Goal: Task Accomplishment & Management: Manage account settings

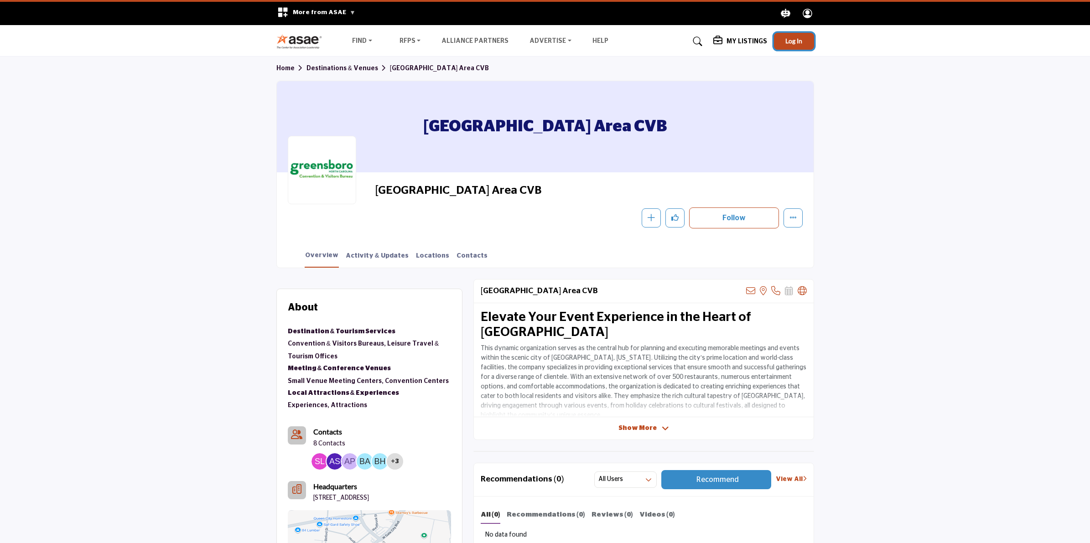
click at [798, 44] on span "Log In" at bounding box center [794, 41] width 17 height 8
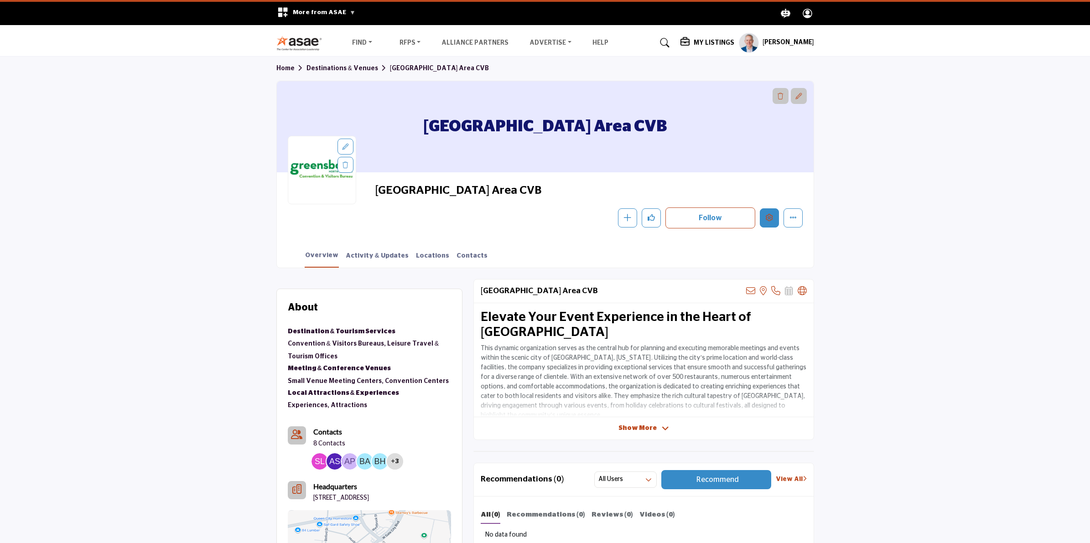
click at [762, 223] on button "Edit company" at bounding box center [769, 217] width 19 height 19
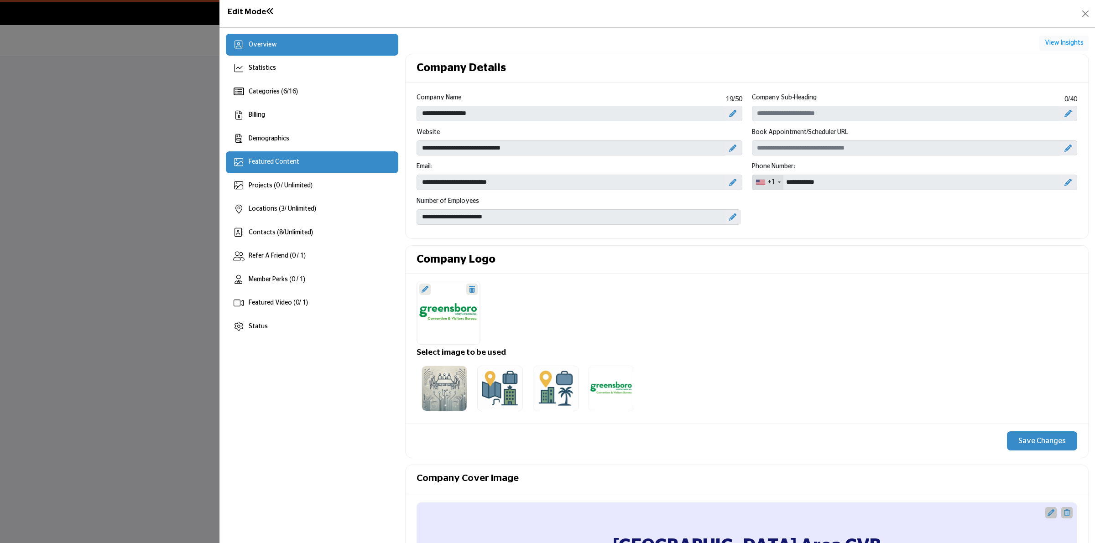
click at [320, 173] on div "Featured Content" at bounding box center [312, 162] width 172 height 22
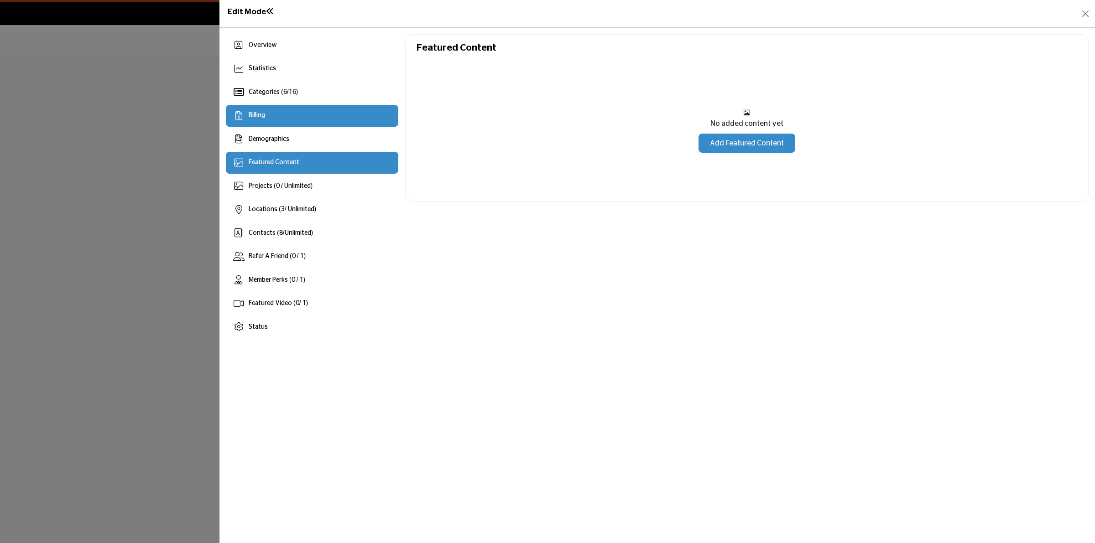
click at [263, 120] on div "Billing" at bounding box center [257, 116] width 16 height 10
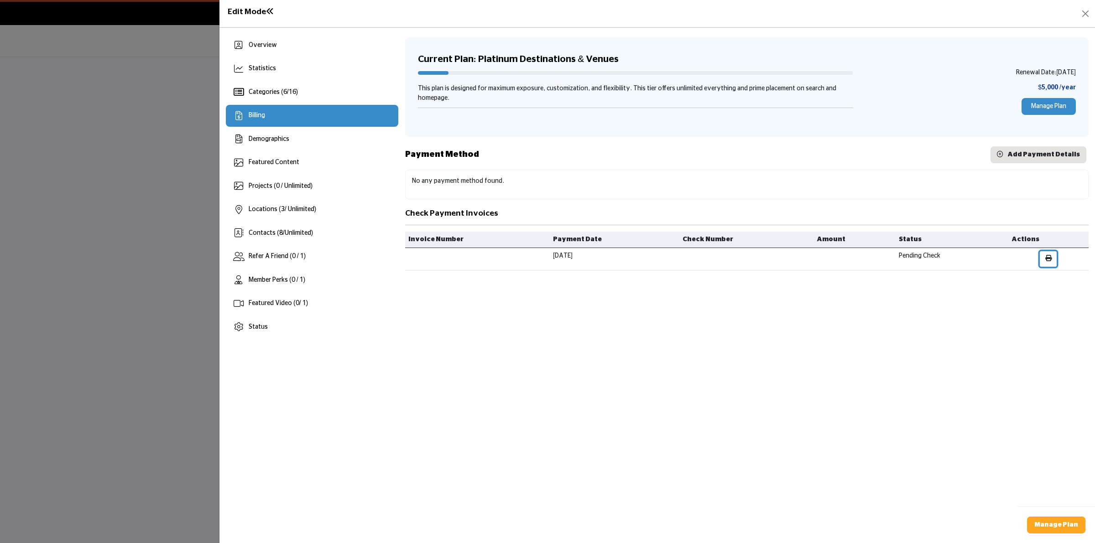
click at [1052, 261] on icon "button" at bounding box center [1048, 258] width 6 height 6
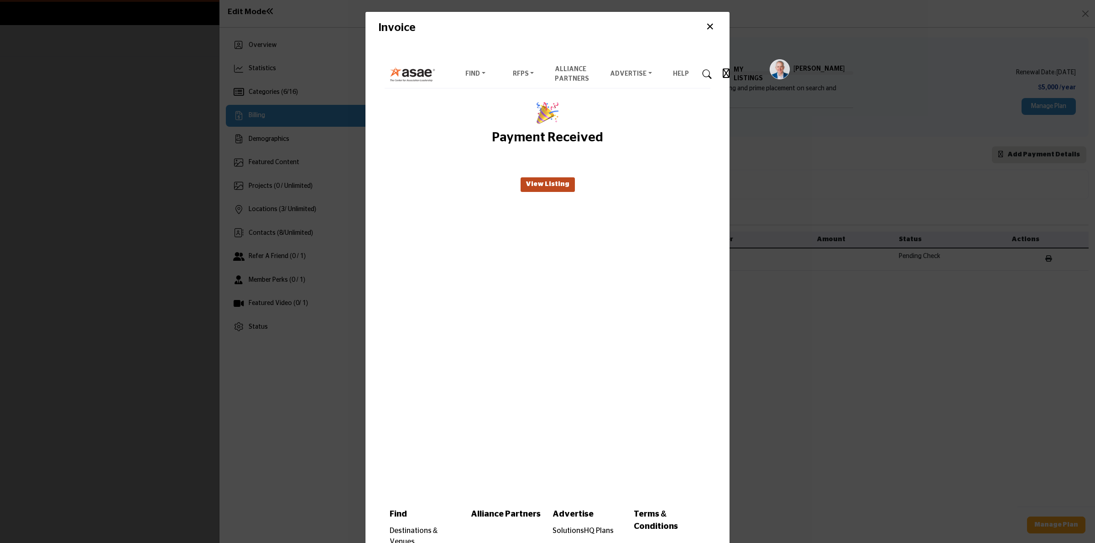
click at [706, 28] on button "×" at bounding box center [710, 26] width 14 height 17
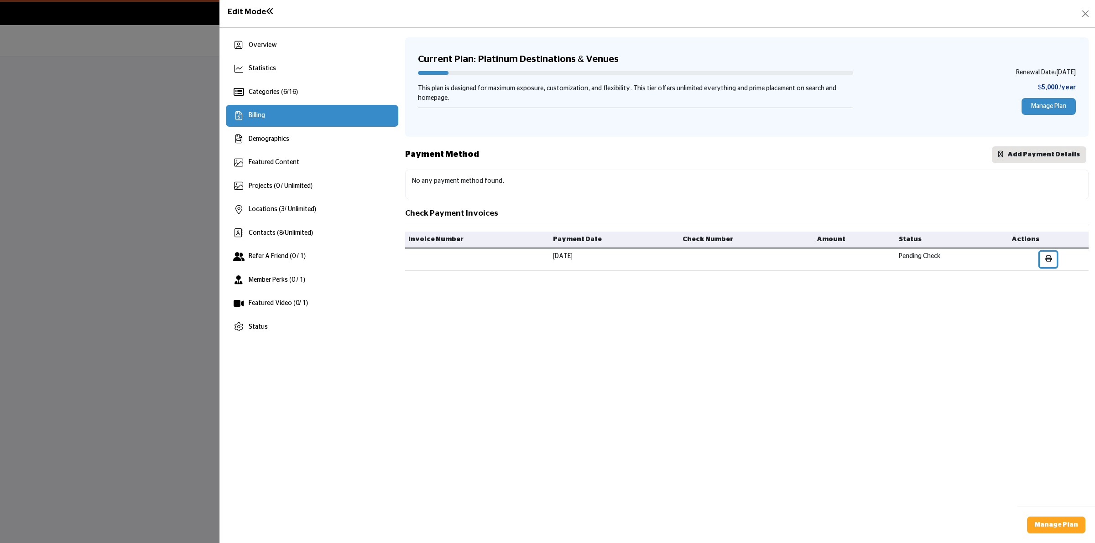
click at [1052, 259] on icon "button" at bounding box center [1048, 258] width 6 height 6
